Goal: Information Seeking & Learning: Learn about a topic

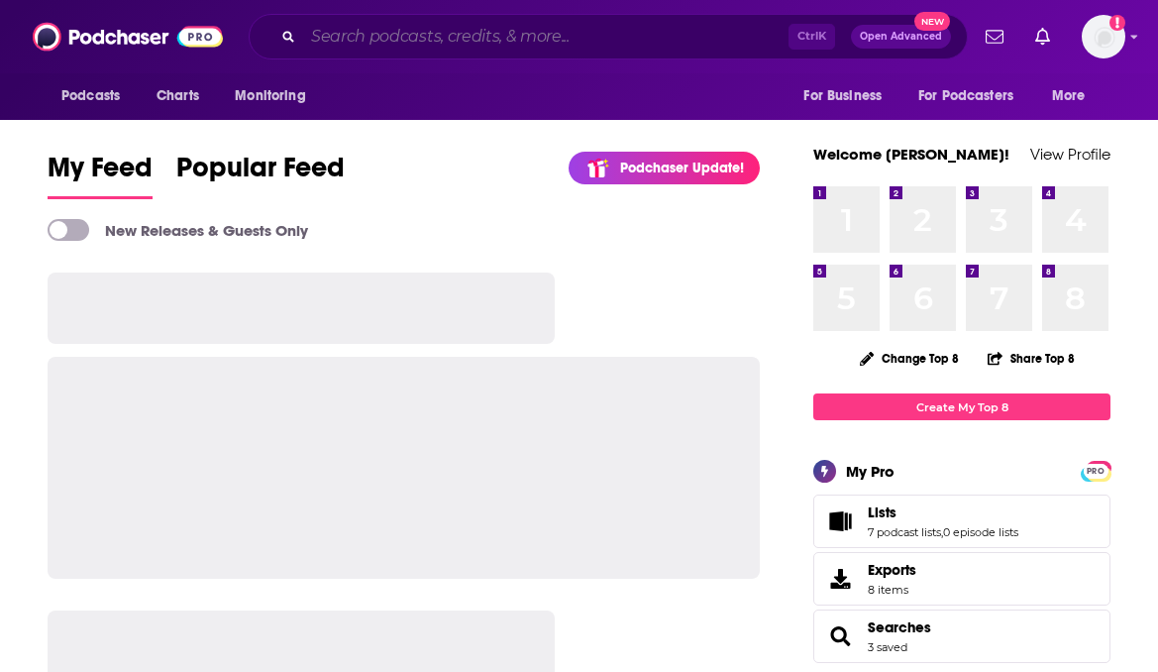
click at [396, 47] on input "Search podcasts, credits, & more..." at bounding box center [546, 37] width 486 height 32
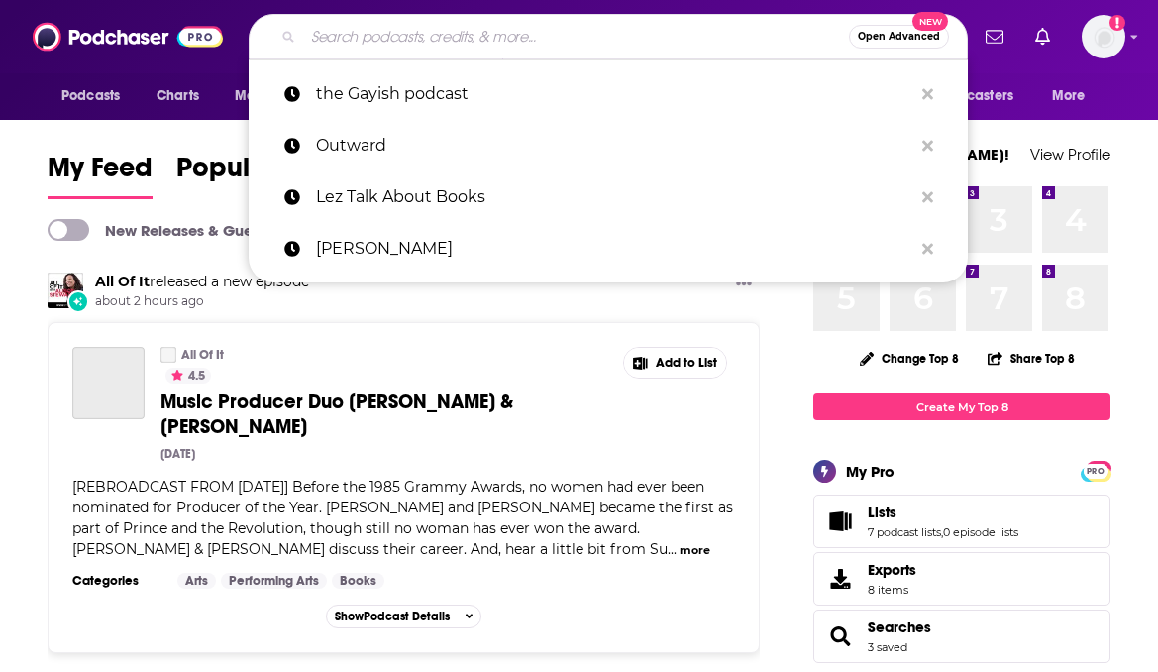
paste input "8 O'Clock Buzz"
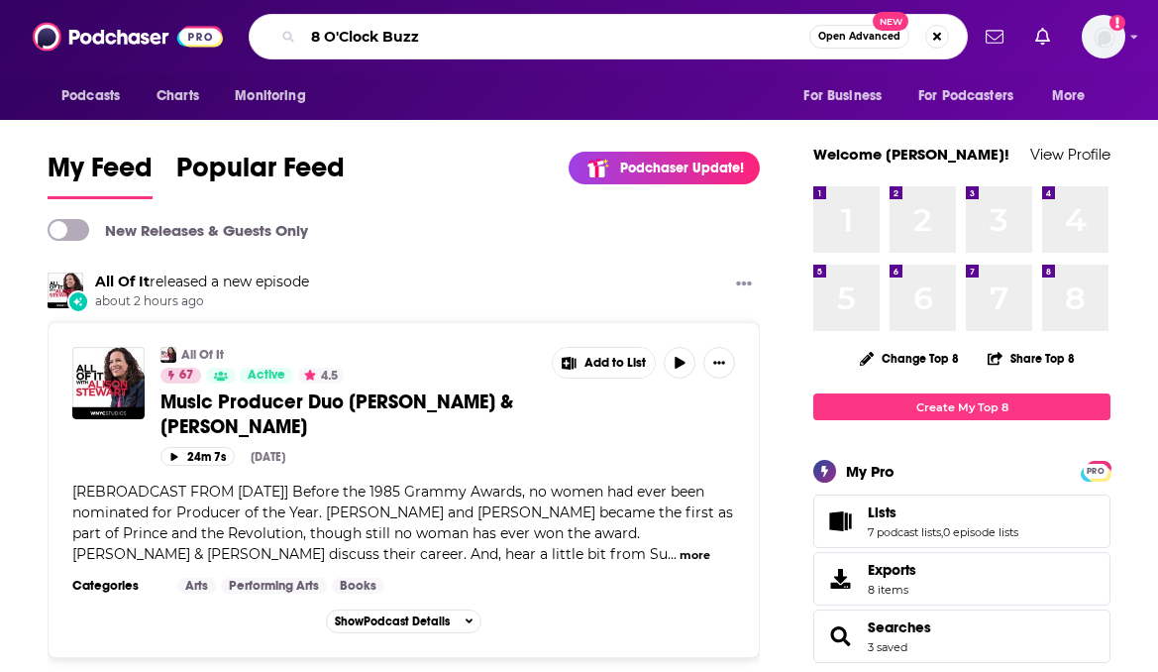
type input "8 O'Clock Buzz"
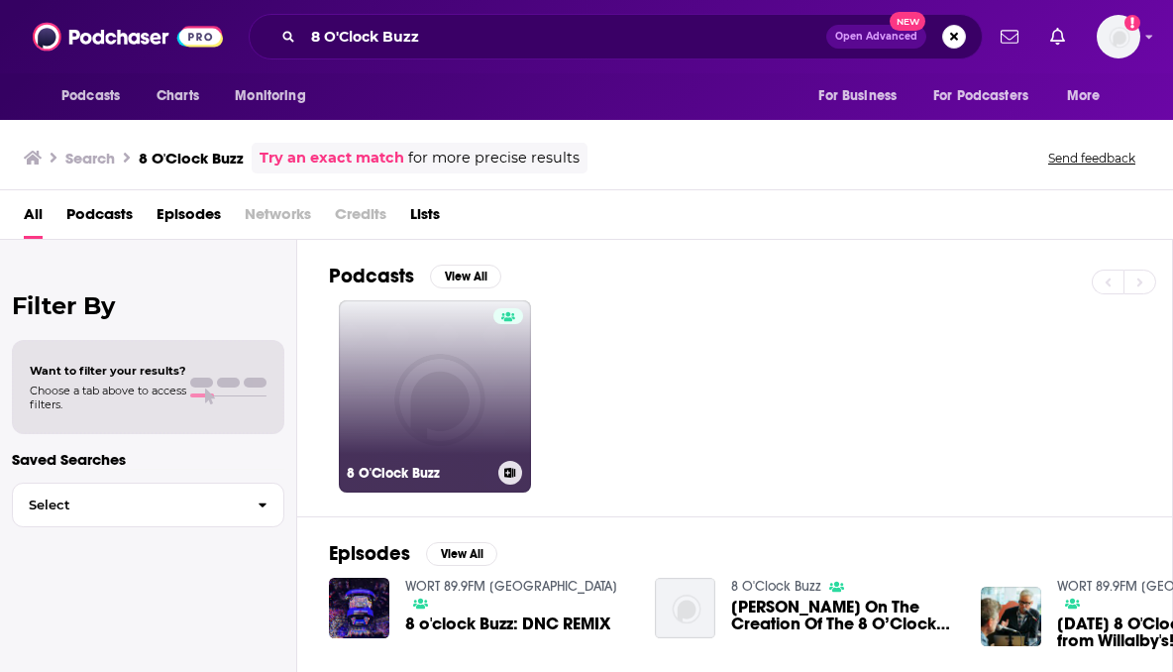
click at [428, 376] on link "8 O'Clock Buzz" at bounding box center [435, 396] width 192 height 192
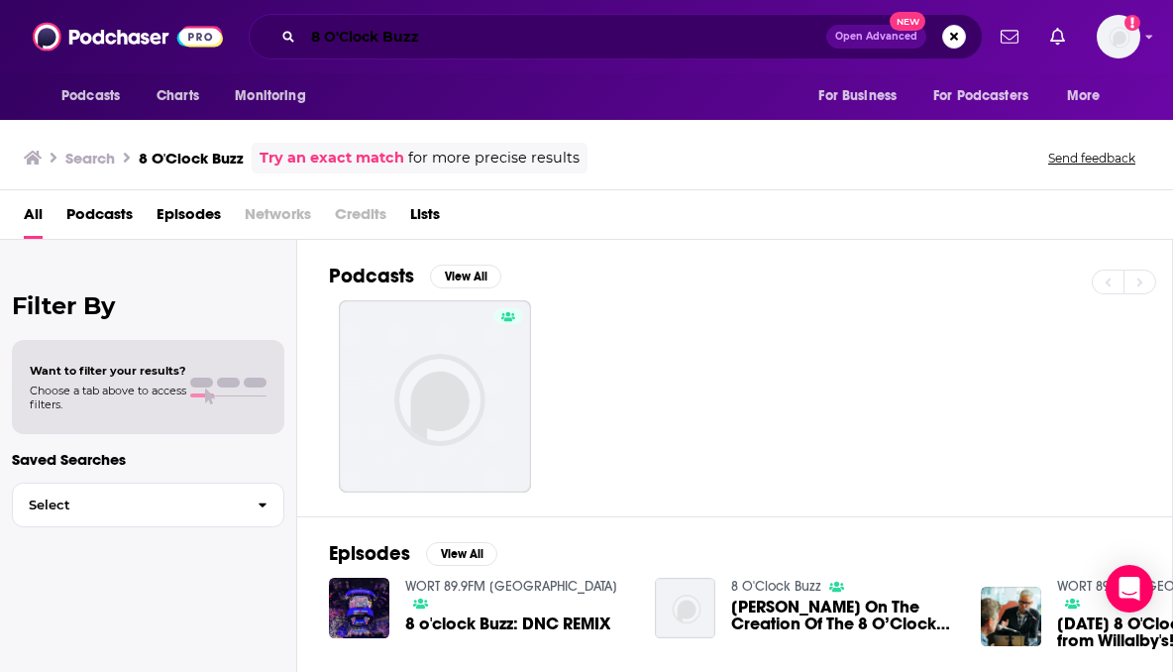
click at [399, 36] on input "8 O'Clock Buzz" at bounding box center [564, 37] width 523 height 32
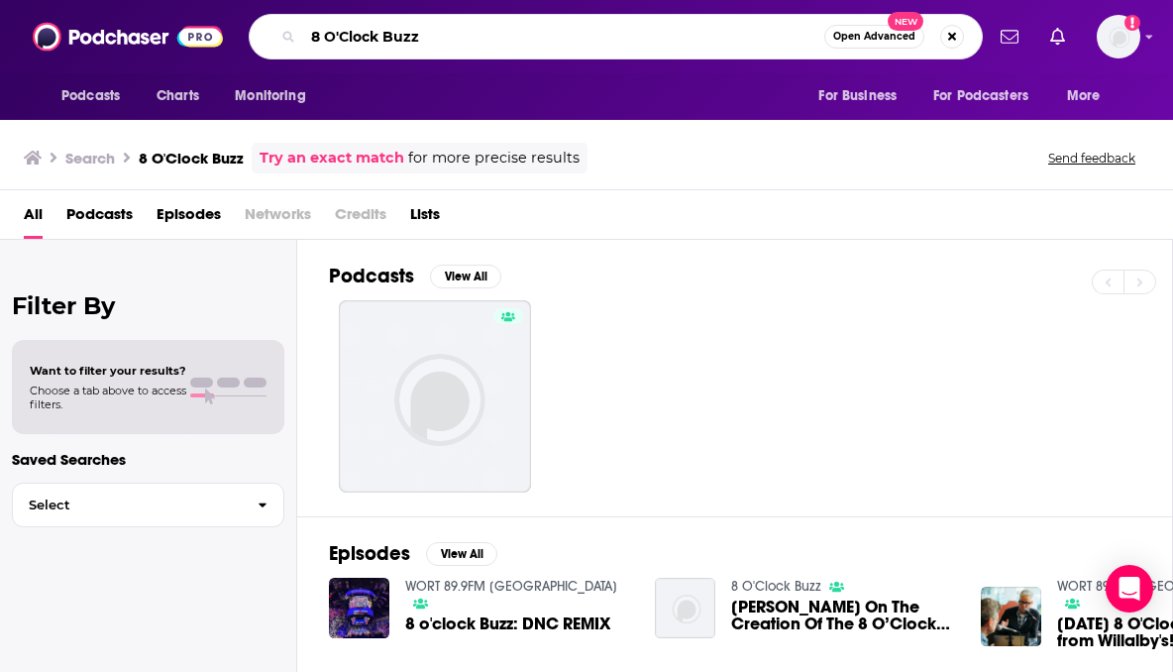
click at [399, 36] on input "8 O'Clock Buzz" at bounding box center [563, 37] width 521 height 32
paste input "On the X"
type input "On the X"
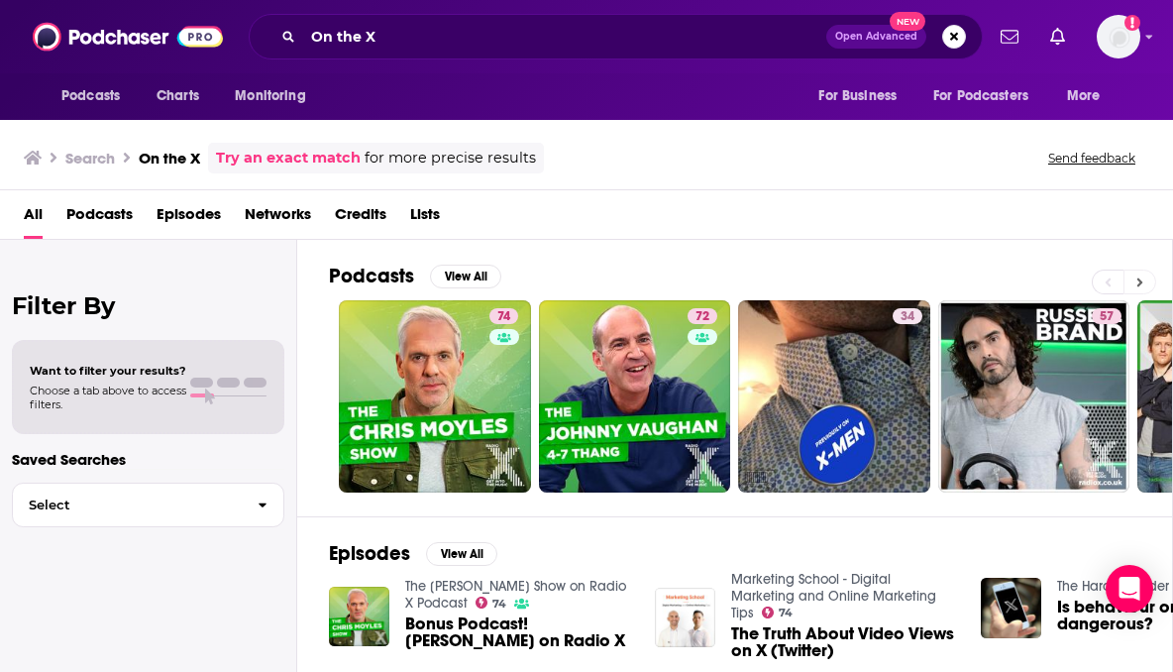
click at [1141, 279] on icon at bounding box center [1140, 282] width 7 height 14
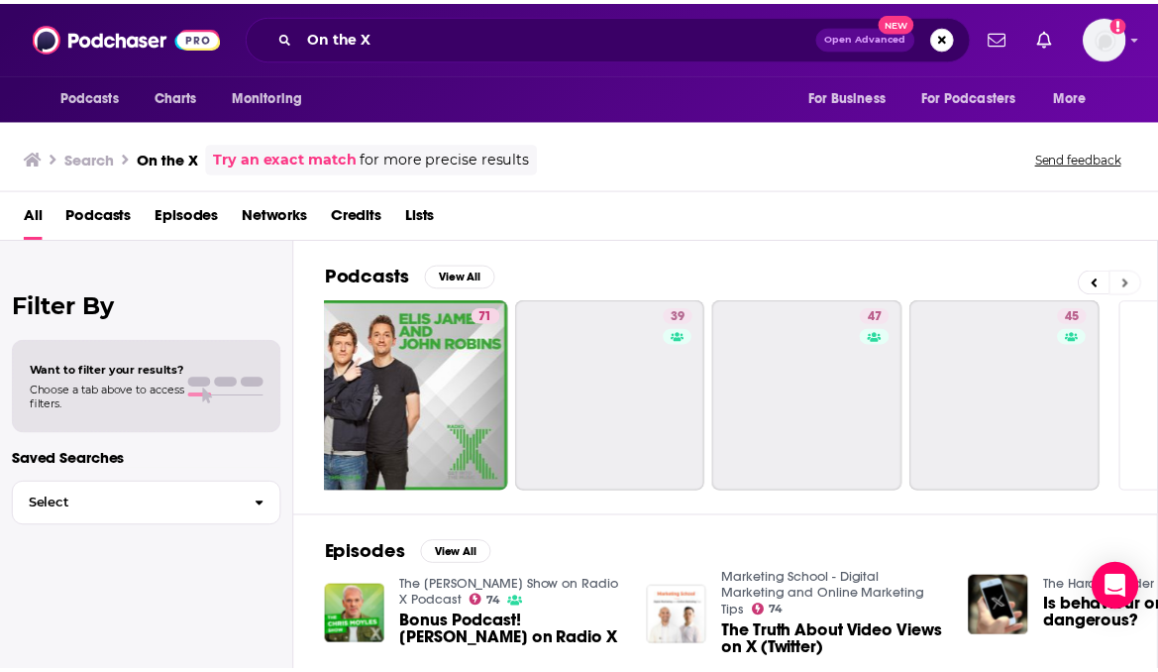
scroll to position [0, 843]
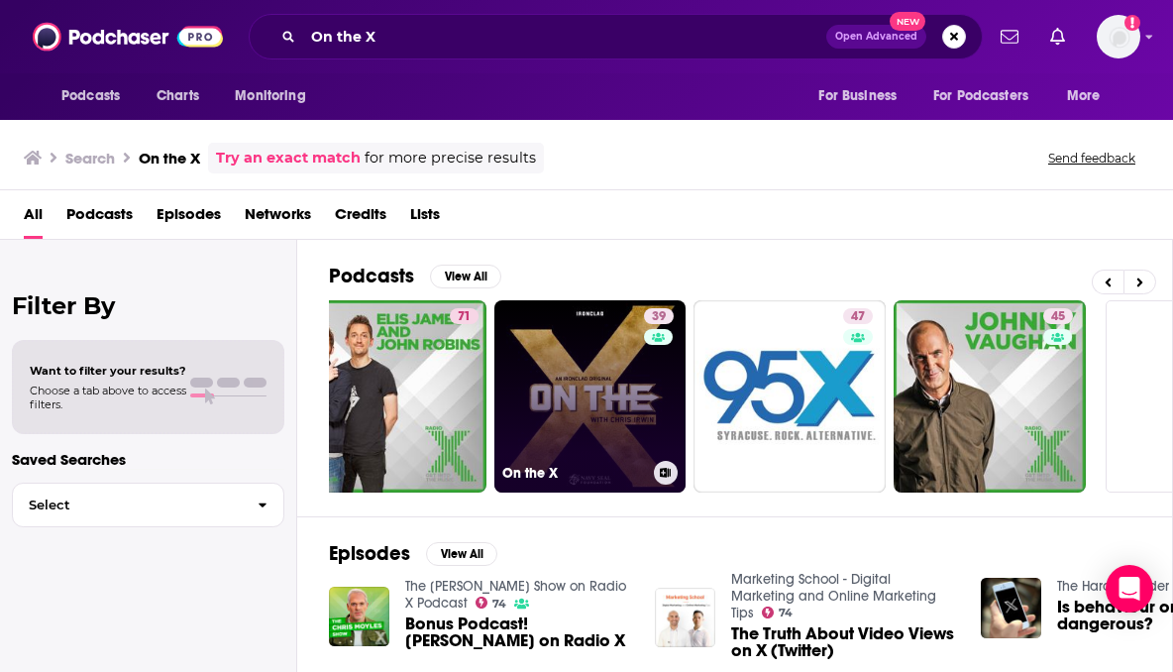
click at [612, 417] on link "39 On the X" at bounding box center [590, 396] width 192 height 192
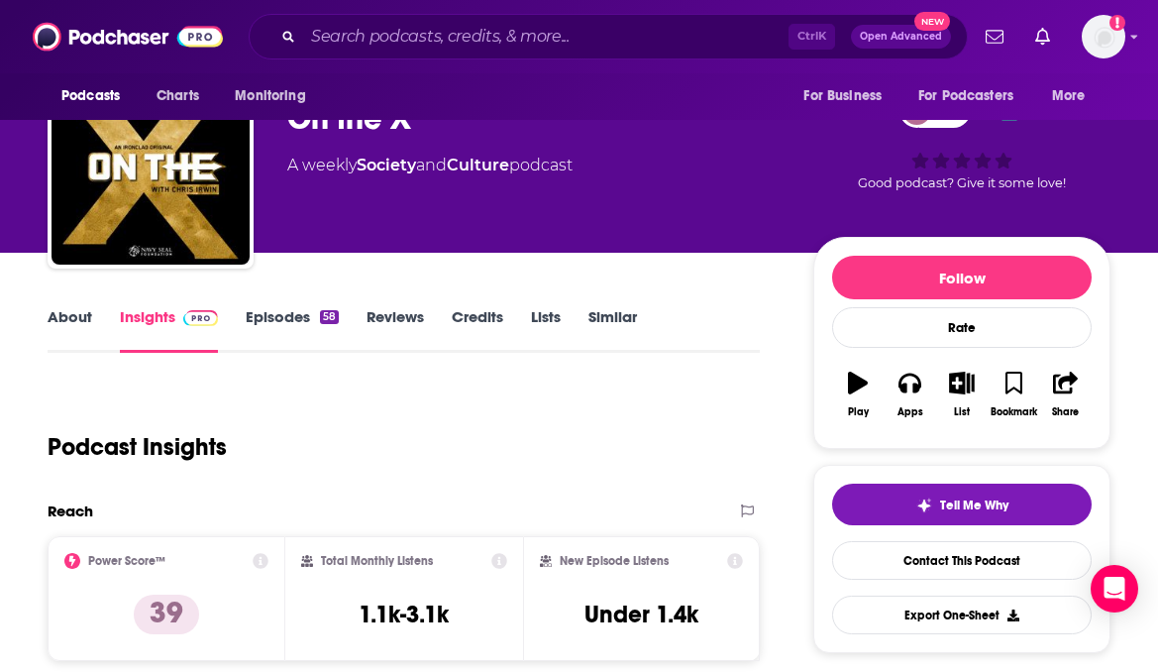
scroll to position [198, 0]
